Goal: Transaction & Acquisition: Subscribe to service/newsletter

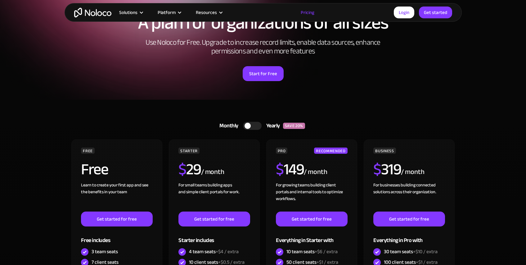
drag, startPoint x: 175, startPoint y: 96, endPoint x: 176, endPoint y: 99, distance: 3.4
click at [176, 98] on div "A plan for organizations of all sizes Use Noloco for Free. Upgrade to increase …" at bounding box center [263, 47] width 397 height 105
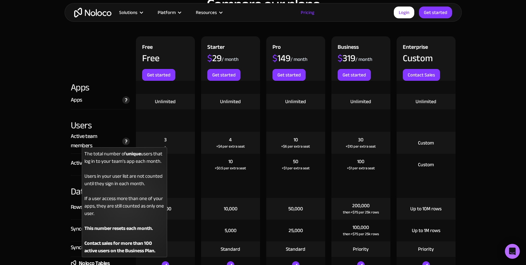
scroll to position [685, 0]
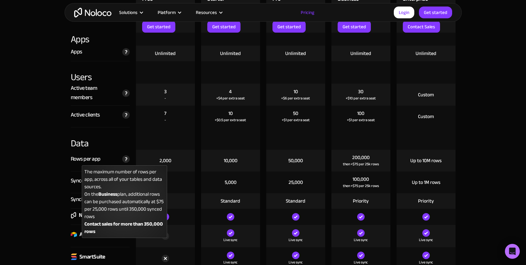
scroll to position [745, 0]
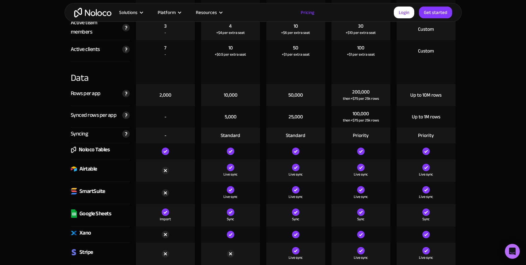
scroll to position [806, 0]
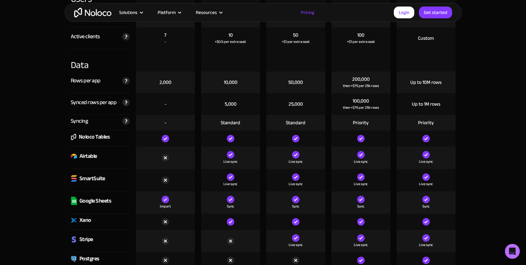
click at [167, 157] on img at bounding box center [165, 157] width 7 height 7
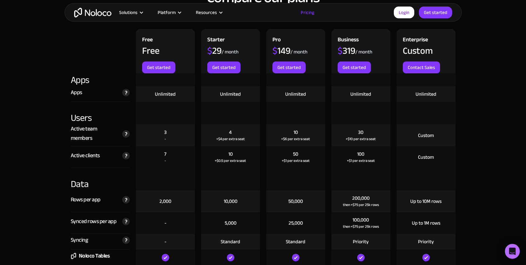
scroll to position [631, 0]
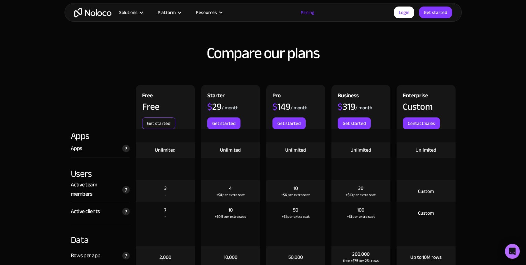
click at [164, 122] on link "Get started" at bounding box center [158, 123] width 33 height 12
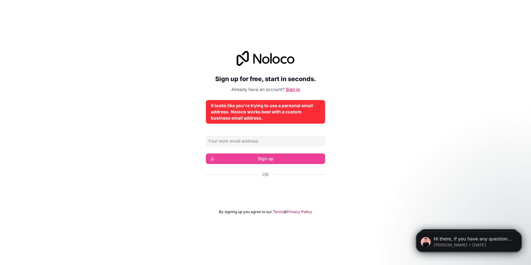
click at [289, 88] on link "Sign in" at bounding box center [293, 89] width 14 height 5
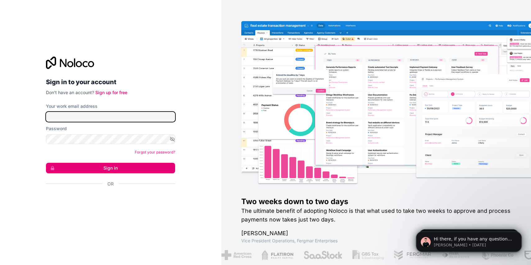
click at [137, 116] on input "Your work email address" at bounding box center [110, 117] width 129 height 10
click at [112, 119] on input "Your work email address" at bounding box center [110, 117] width 129 height 10
type input "[EMAIL_ADDRESS][DOMAIN_NAME]"
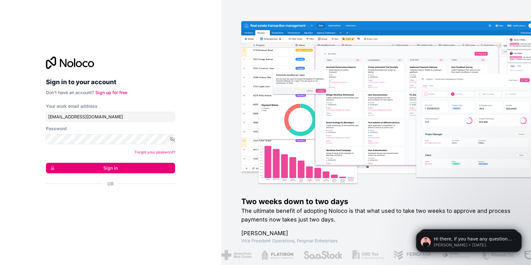
click at [137, 161] on form "Your work email address [EMAIL_ADDRESS][DOMAIN_NAME] Password Forgot your passw…" at bounding box center [110, 156] width 129 height 106
click at [140, 166] on button "Sign in" at bounding box center [110, 168] width 129 height 11
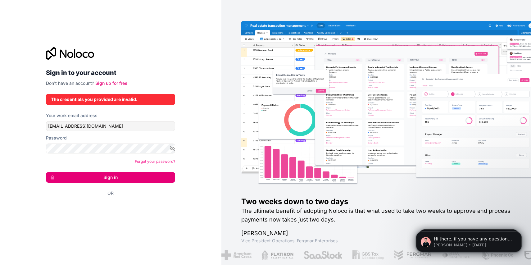
click at [70, 59] on icon at bounding box center [70, 53] width 48 height 12
click at [112, 86] on div "Sign in to your account Don't have an account? Sign up for free The credentials…" at bounding box center [110, 132] width 129 height 171
click at [117, 84] on link "Sign up for free" at bounding box center [111, 82] width 32 height 5
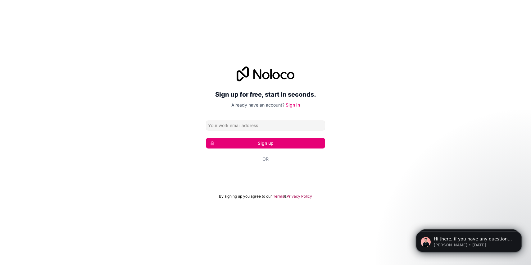
click at [286, 124] on input "Email address" at bounding box center [265, 125] width 119 height 10
type input "[EMAIL_ADDRESS][DOMAIN_NAME]"
click button "Sign up" at bounding box center [265, 143] width 119 height 11
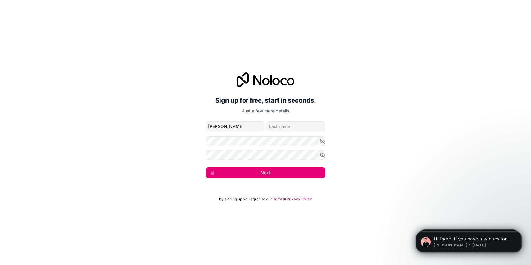
type input "[PERSON_NAME]"
type input "N"
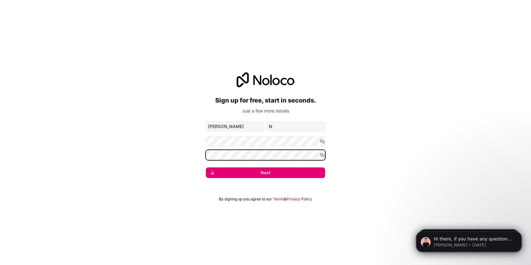
click at [206, 167] on button "Next" at bounding box center [265, 172] width 119 height 11
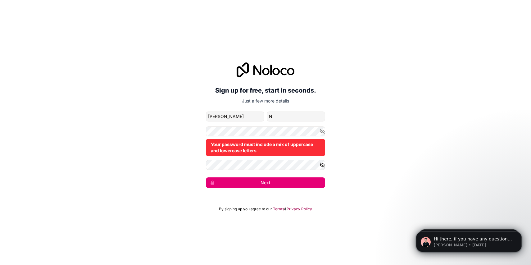
click at [324, 167] on button "button" at bounding box center [322, 165] width 6 height 10
click at [322, 128] on button "button" at bounding box center [322, 131] width 6 height 10
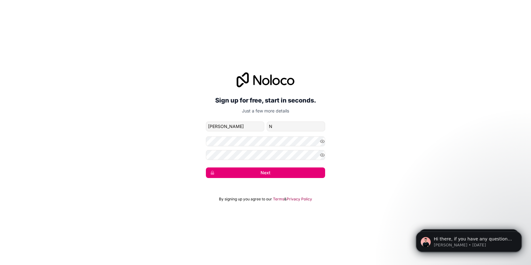
click at [250, 174] on button "Next" at bounding box center [265, 172] width 119 height 11
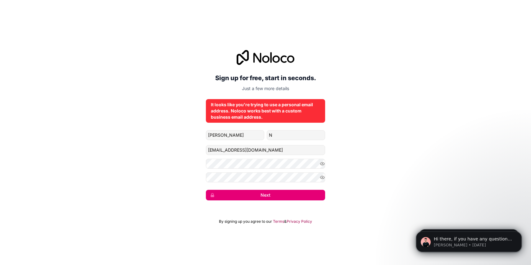
click at [292, 196] on button "Next" at bounding box center [265, 195] width 119 height 11
click at [297, 195] on button "Next" at bounding box center [265, 195] width 119 height 11
click at [283, 88] on p "Just a few more details" at bounding box center [265, 88] width 119 height 6
click at [261, 196] on button "Next" at bounding box center [265, 195] width 119 height 11
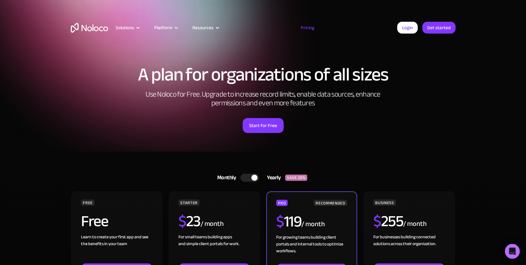
click at [248, 176] on div at bounding box center [250, 177] width 19 height 8
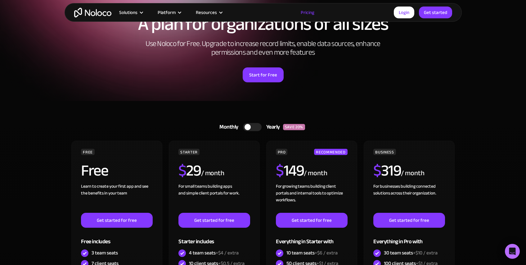
click at [195, 106] on div "Monthly Yearly SAVE 20% Monthly Yearly SAVE 20% FREE Free Learn to create your …" at bounding box center [263, 249] width 397 height 297
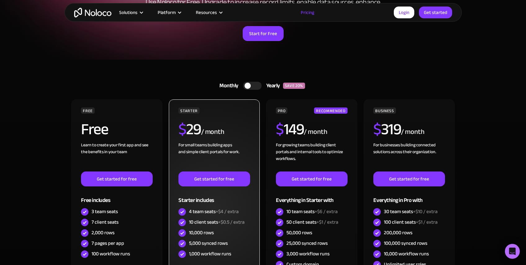
scroll to position [109, 0]
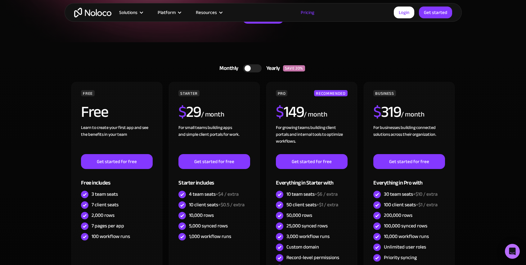
click at [144, 58] on div "Monthly Yearly SAVE 20% Monthly Yearly SAVE 20% FREE Free Learn to create your …" at bounding box center [263, 190] width 397 height 297
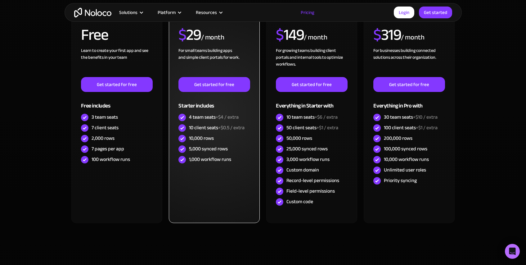
scroll to position [225, 0]
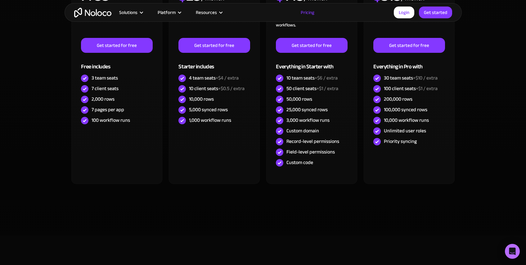
click at [244, 204] on div "FREE Free Learn to create your first app and see the benefits in your team ‍ Ge…" at bounding box center [263, 85] width 385 height 238
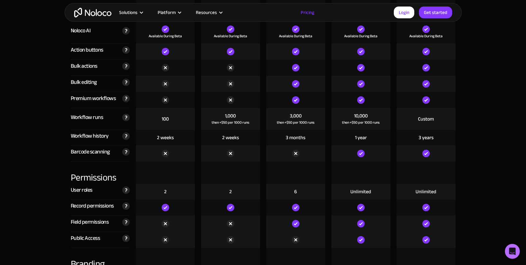
scroll to position [1239, 0]
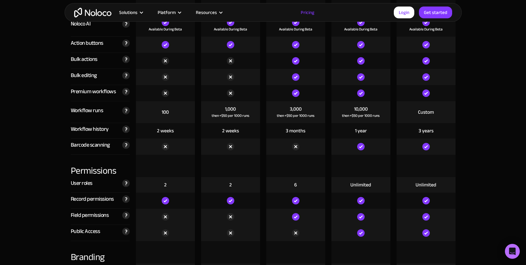
drag, startPoint x: 31, startPoint y: 165, endPoint x: 161, endPoint y: 185, distance: 131.8
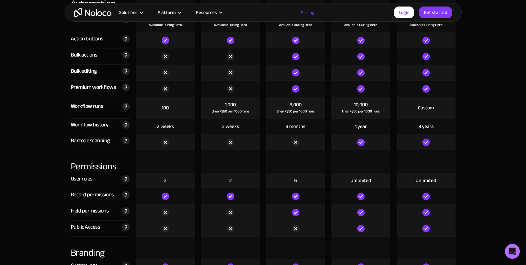
scroll to position [1250, 0]
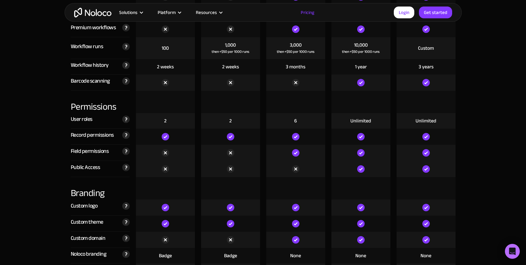
scroll to position [1269, 0]
